Goal: Communication & Community: Answer question/provide support

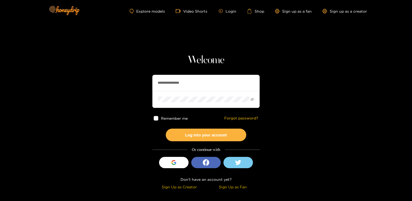
click at [170, 83] on input "**********" at bounding box center [205, 83] width 107 height 16
paste input "text"
type input "**********"
click at [197, 132] on button "Log into your account" at bounding box center [206, 134] width 81 height 13
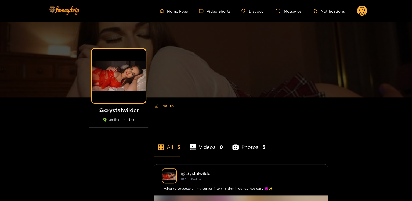
click at [359, 10] on g at bounding box center [362, 11] width 10 height 11
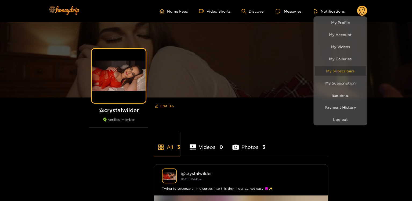
click at [348, 72] on link "My Subscribers" at bounding box center [340, 70] width 51 height 9
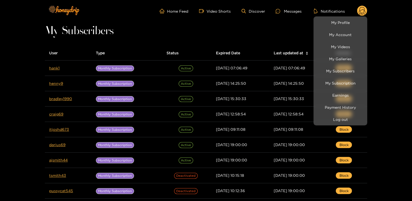
click at [54, 71] on div at bounding box center [206, 100] width 412 height 201
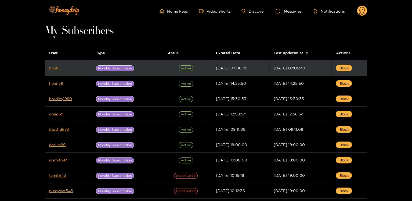
click at [55, 68] on link "hank1" at bounding box center [54, 68] width 10 height 4
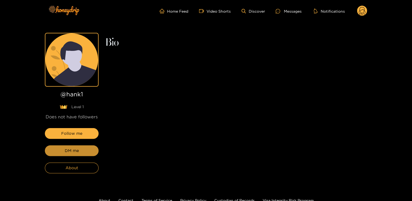
click at [62, 148] on button "DM me" at bounding box center [72, 150] width 54 height 11
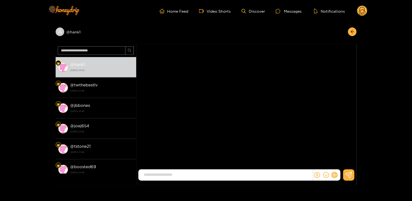
click at [331, 174] on icon at bounding box center [334, 175] width 6 height 6
drag, startPoint x: 339, startPoint y: 170, endPoint x: 339, endPoint y: 163, distance: 6.2
click at [339, 169] on div at bounding box center [246, 174] width 216 height 11
click at [339, 160] on button at bounding box center [344, 161] width 19 height 12
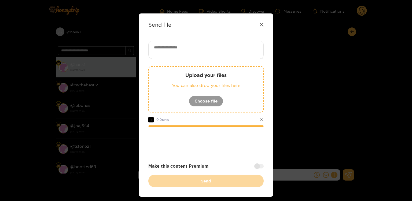
drag, startPoint x: 188, startPoint y: 37, endPoint x: 183, endPoint y: 43, distance: 7.6
click at [183, 43] on div "Send file Upload your files You can also drop your files here Choose file 1 0.0…" at bounding box center [206, 104] width 134 height 183
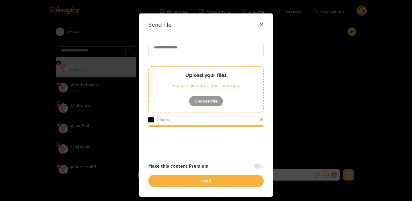
click at [208, 52] on textarea at bounding box center [205, 50] width 115 height 18
paste textarea "**********"
type textarea "**********"
click at [256, 167] on div at bounding box center [258, 165] width 9 height 4
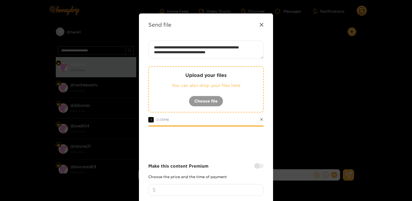
click at [241, 184] on input "number" at bounding box center [205, 190] width 115 height 12
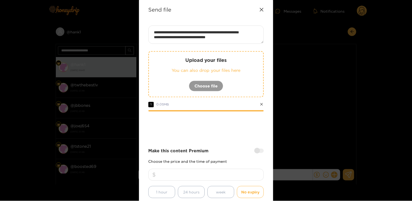
scroll to position [60, 0]
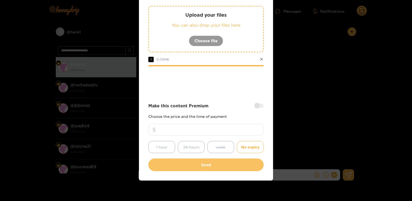
type input "*"
click at [240, 166] on button "Send" at bounding box center [205, 164] width 115 height 13
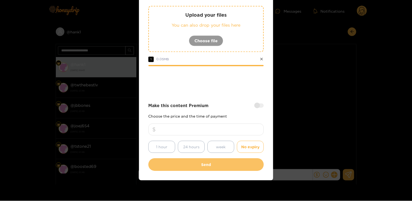
scroll to position [29, 0]
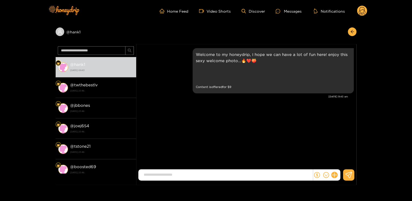
click at [240, 166] on div "[PERSON_NAME] Welcome to my honeydrip, I hope we can have a lot of fun here! en…" at bounding box center [246, 107] width 220 height 126
click at [287, 132] on div "[PERSON_NAME] Welcome to my honeydrip, I hope we can have a lot of fun here! en…" at bounding box center [246, 107] width 220 height 126
click at [362, 7] on circle at bounding box center [362, 11] width 10 height 10
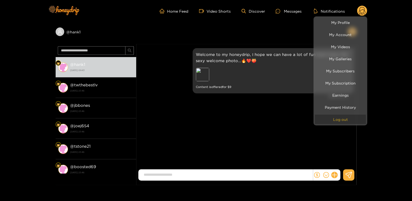
click at [348, 122] on button "Log out" at bounding box center [340, 118] width 51 height 9
